Goal: Find specific page/section: Find specific page/section

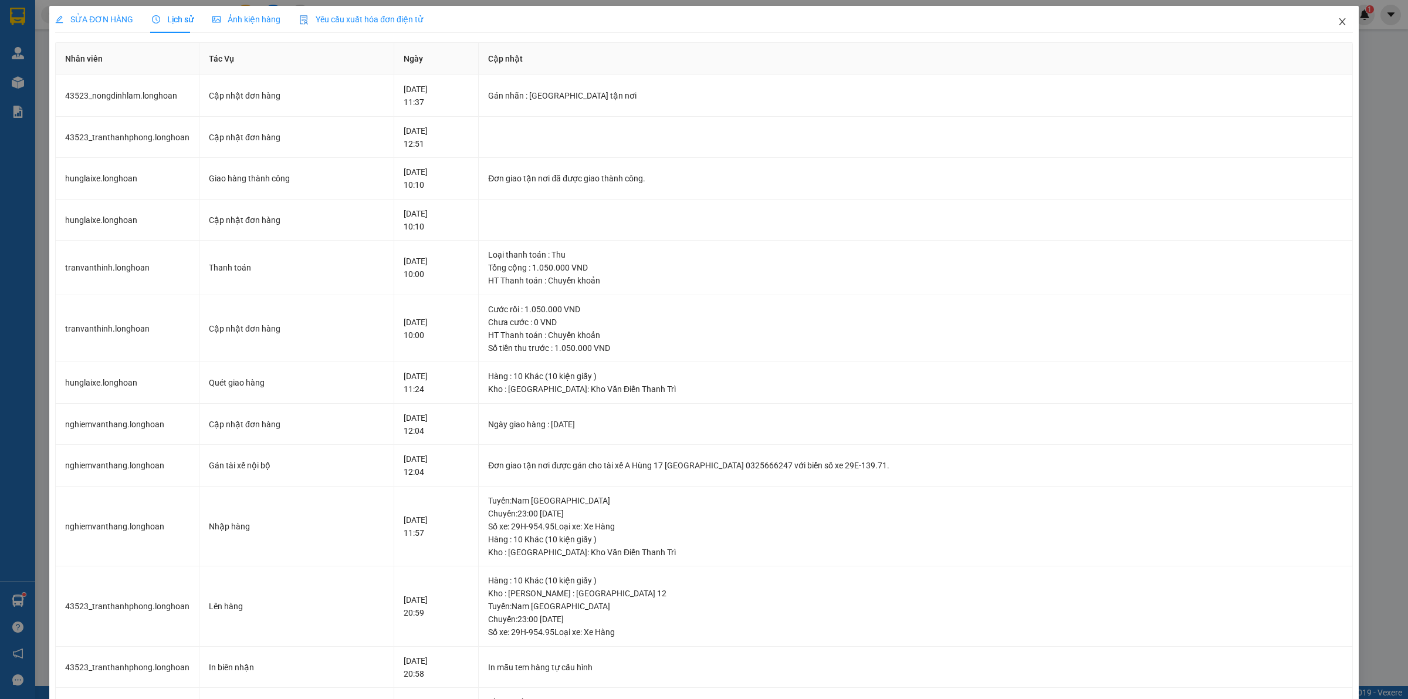
click at [1338, 18] on icon "close" at bounding box center [1342, 21] width 9 height 9
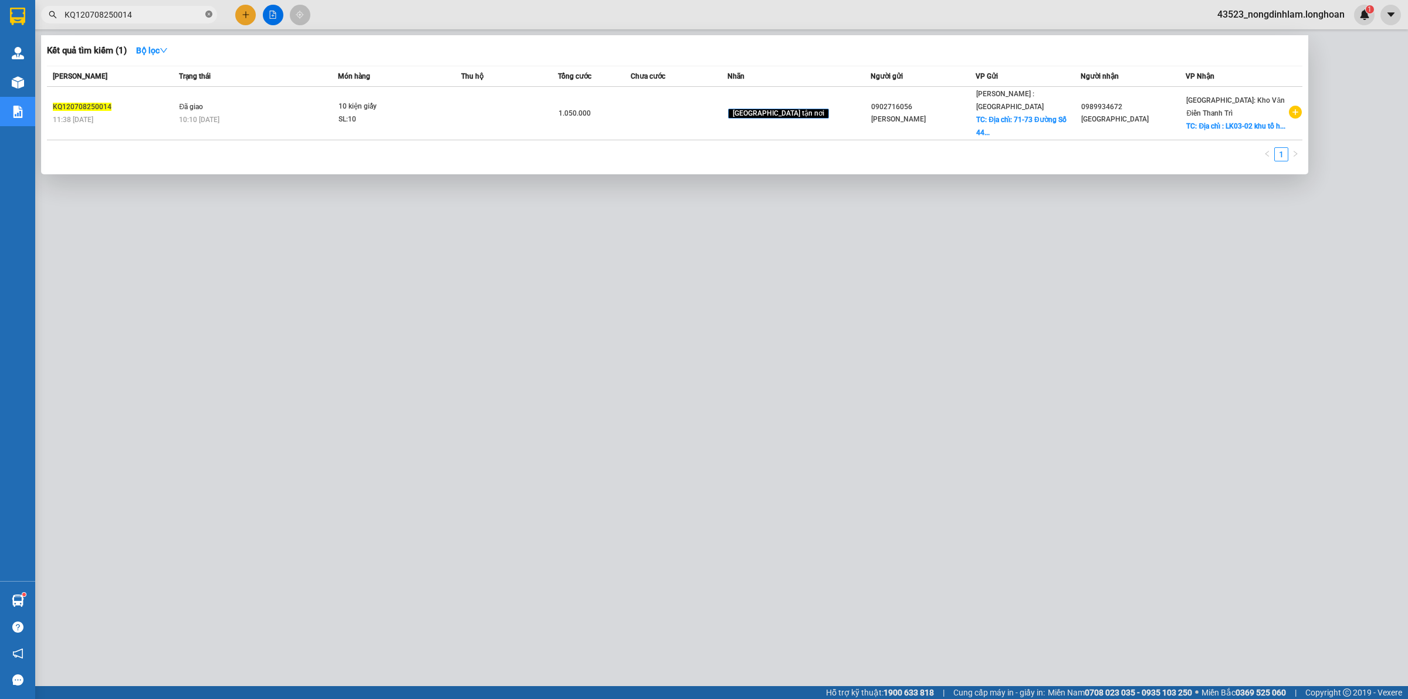
click at [209, 13] on icon "close-circle" at bounding box center [208, 14] width 7 height 7
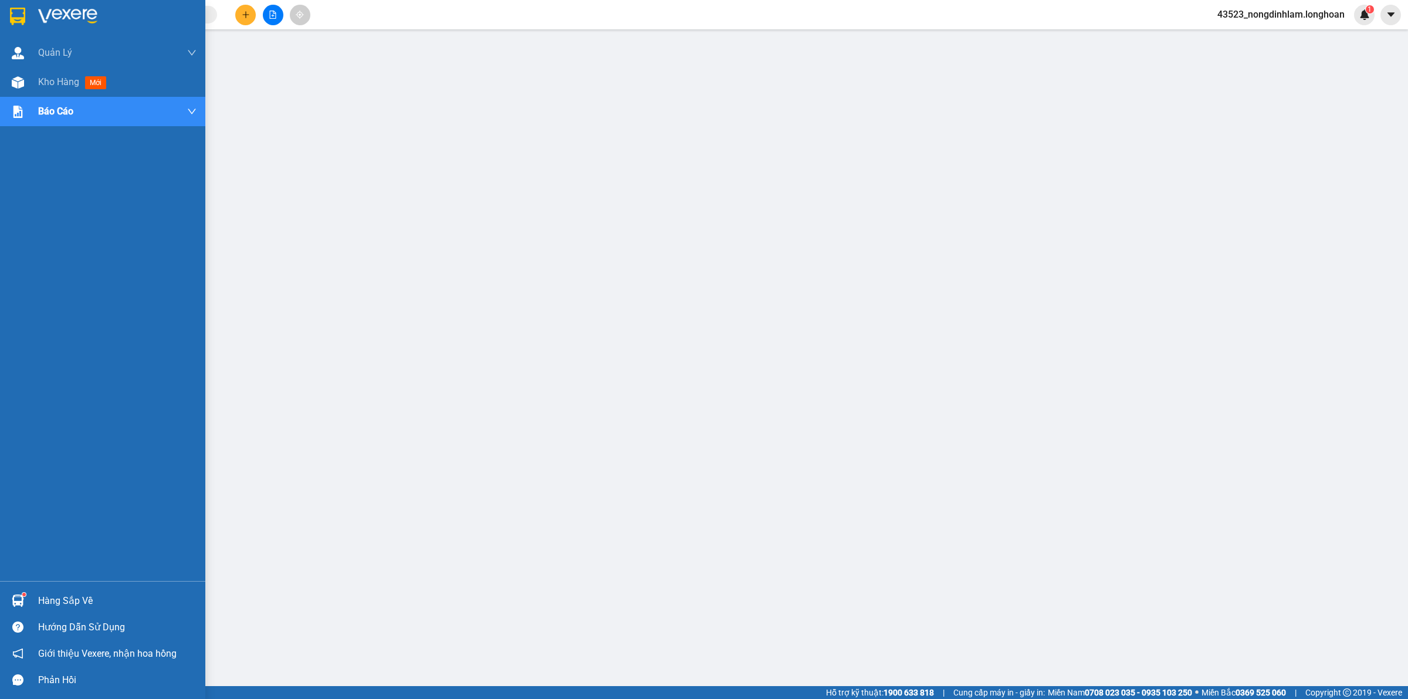
click at [13, 10] on img at bounding box center [17, 17] width 15 height 18
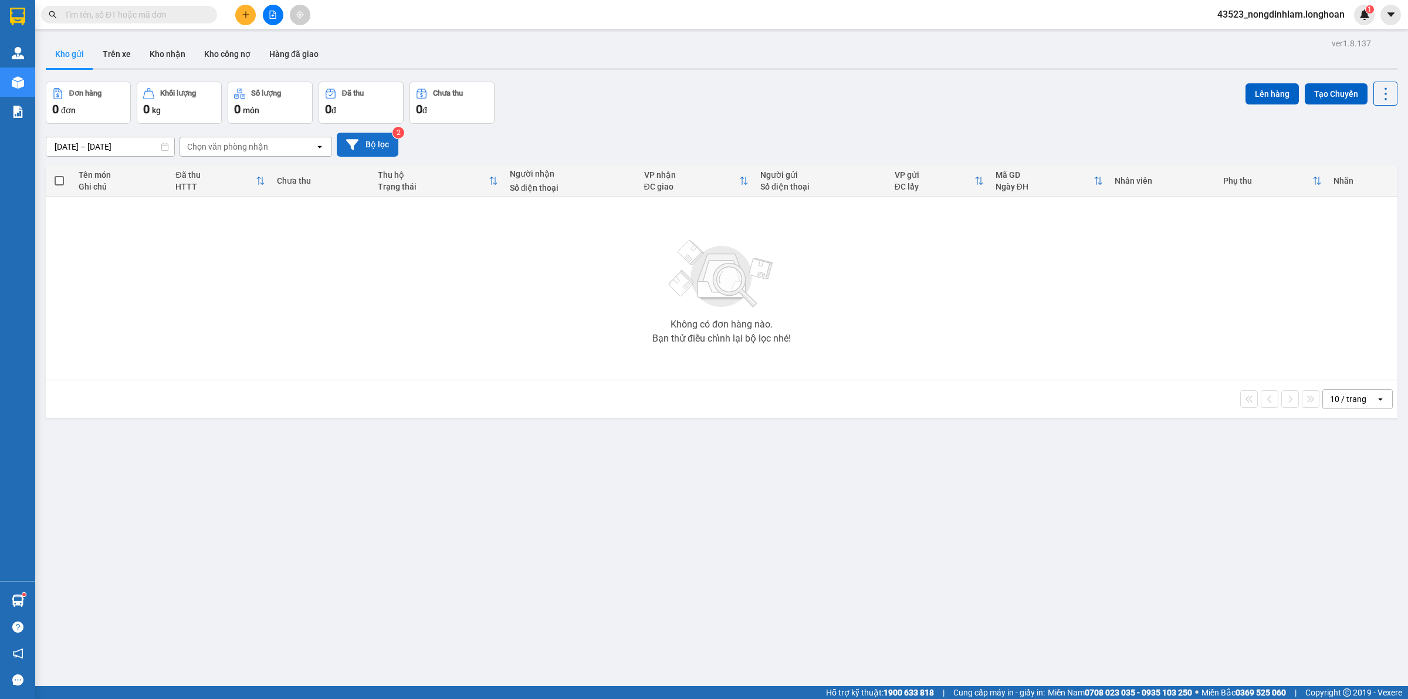
click at [361, 139] on button "Bộ lọc" at bounding box center [368, 145] width 62 height 24
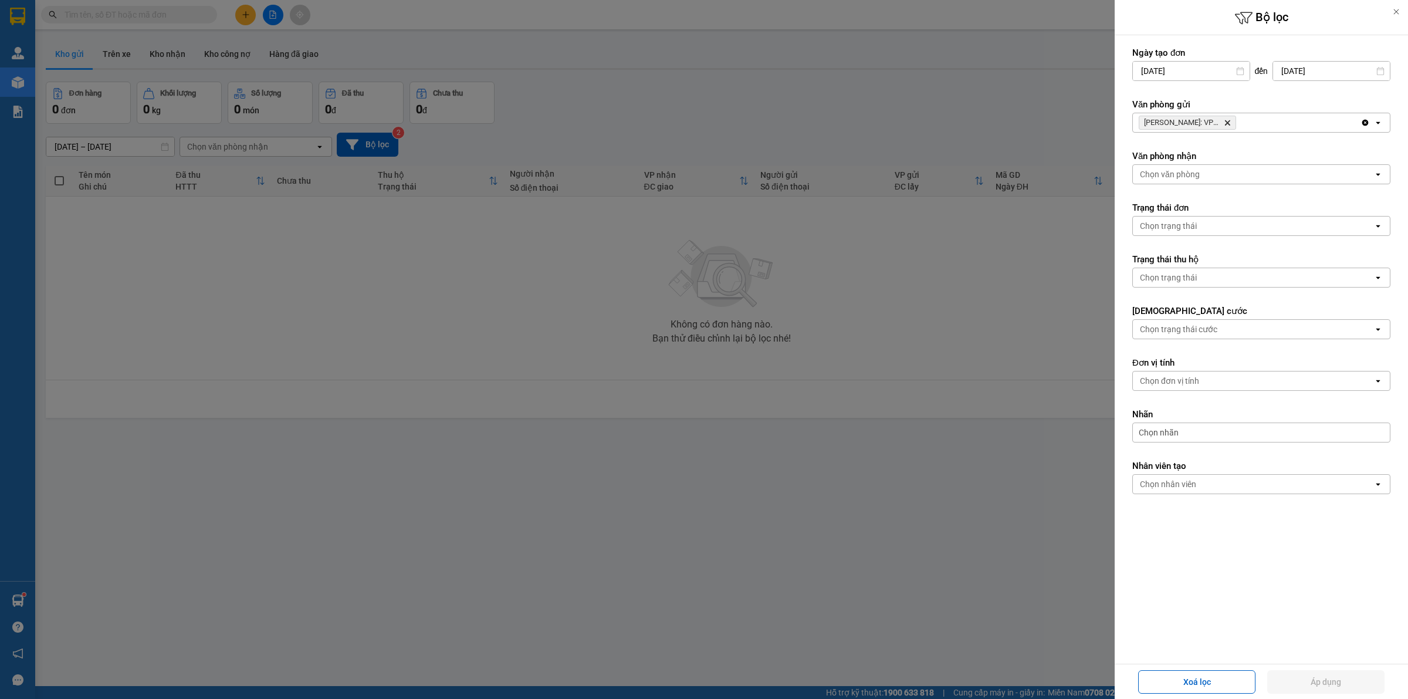
click at [1233, 121] on span "[PERSON_NAME]: VP [GEOGRAPHIC_DATA]" at bounding box center [1187, 123] width 97 height 14
click at [1230, 121] on icon "Delete" at bounding box center [1227, 122] width 7 height 7
click at [1223, 121] on div "Chọn văn phòng" at bounding box center [1253, 122] width 241 height 19
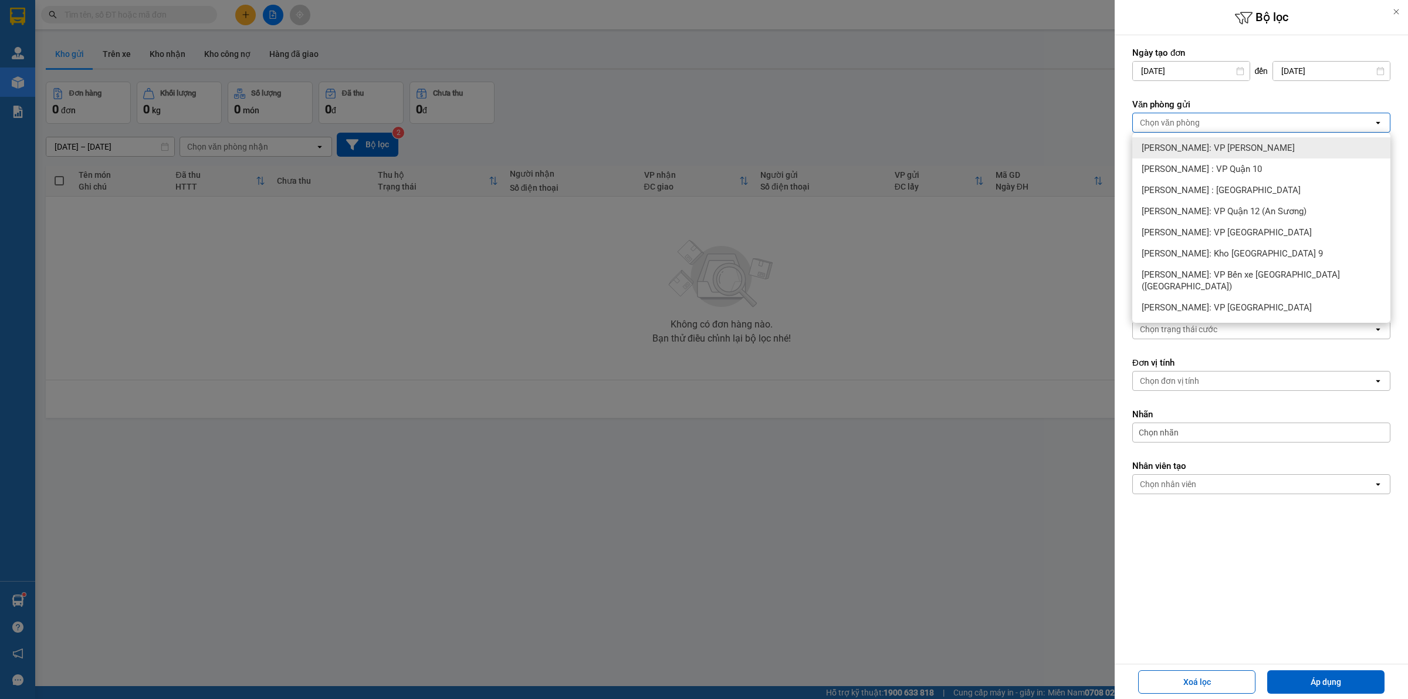
click at [979, 80] on div at bounding box center [704, 349] width 1408 height 699
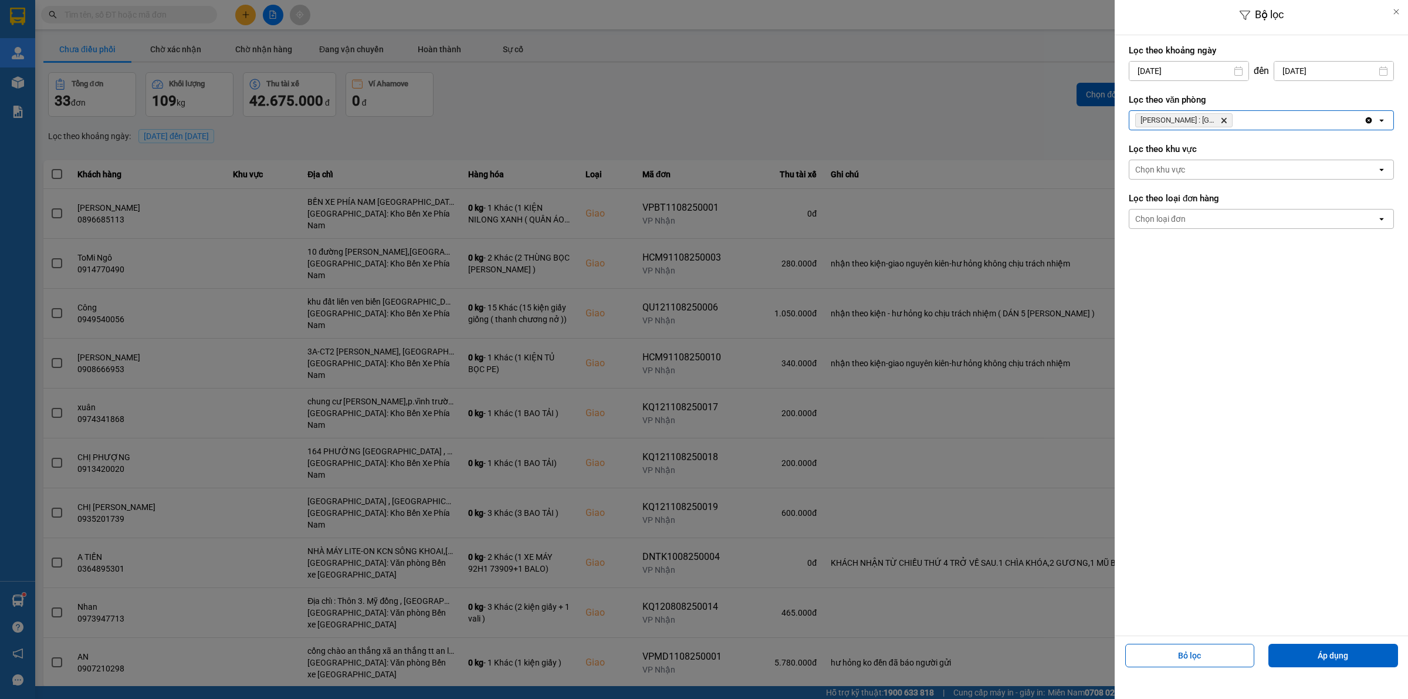
click at [1069, 159] on div at bounding box center [704, 349] width 1408 height 699
